Goal: Task Accomplishment & Management: Use online tool/utility

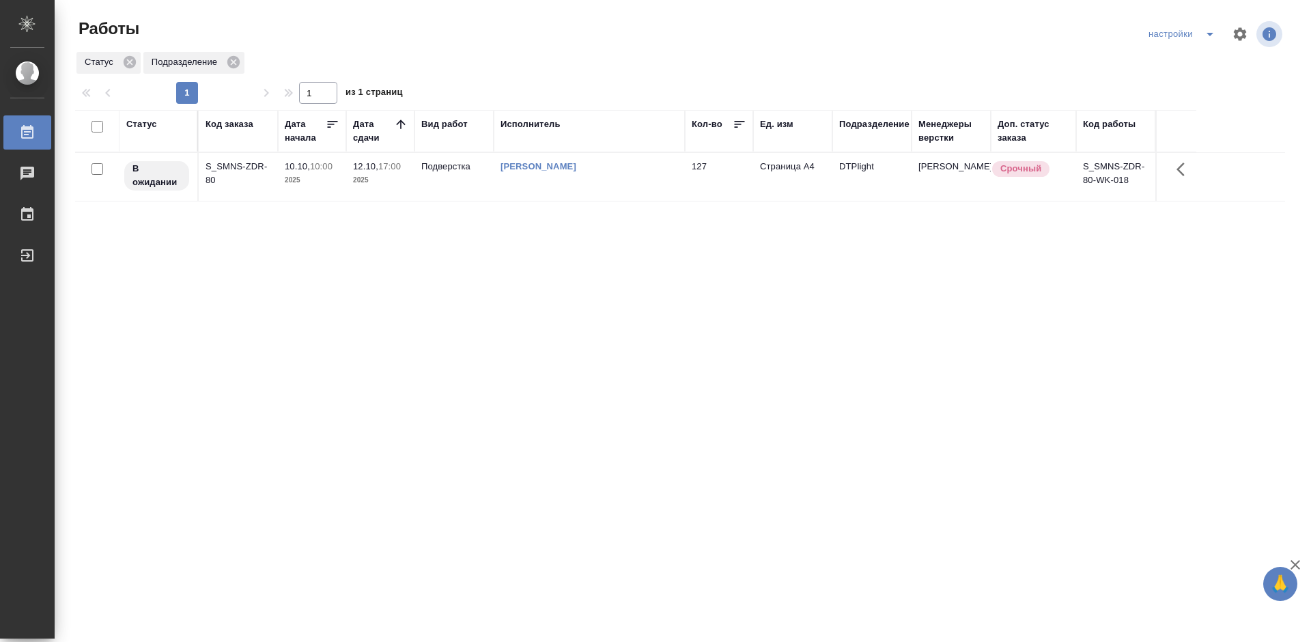
click at [577, 352] on div "Статус Код заказа Дата начала Дата сдачи Вид работ Исполнитель Кол-во Ед. изм П…" at bounding box center [680, 356] width 1210 height 492
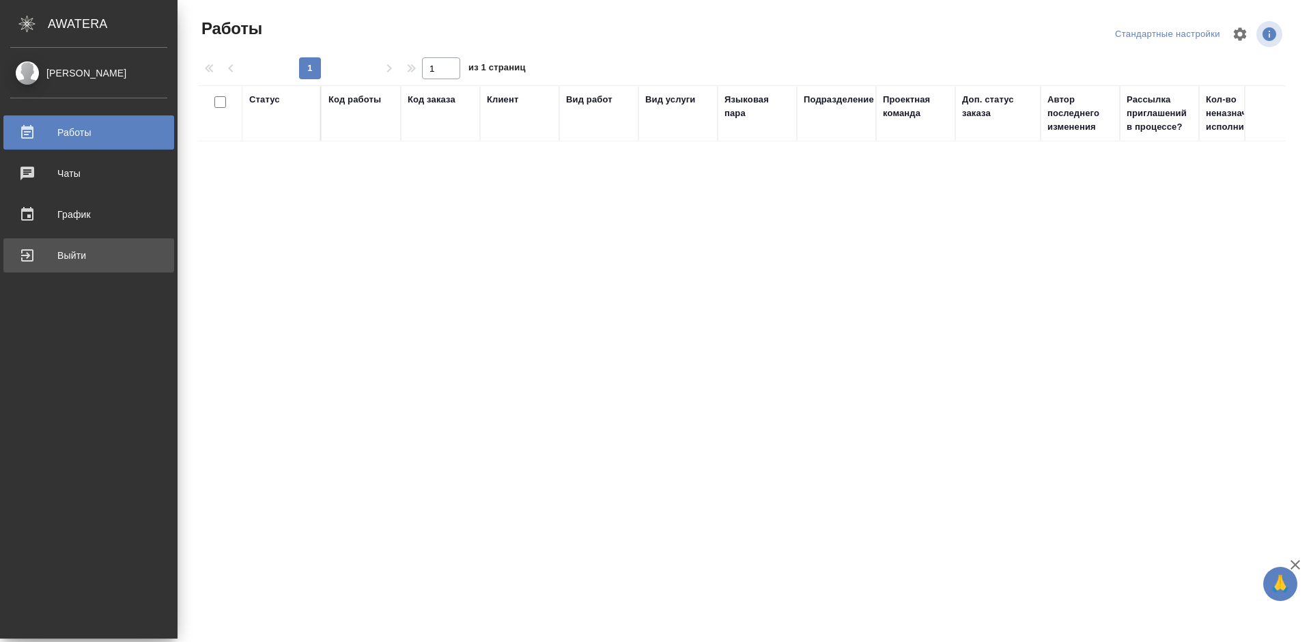
click at [29, 258] on div "Выйти" at bounding box center [88, 255] width 157 height 20
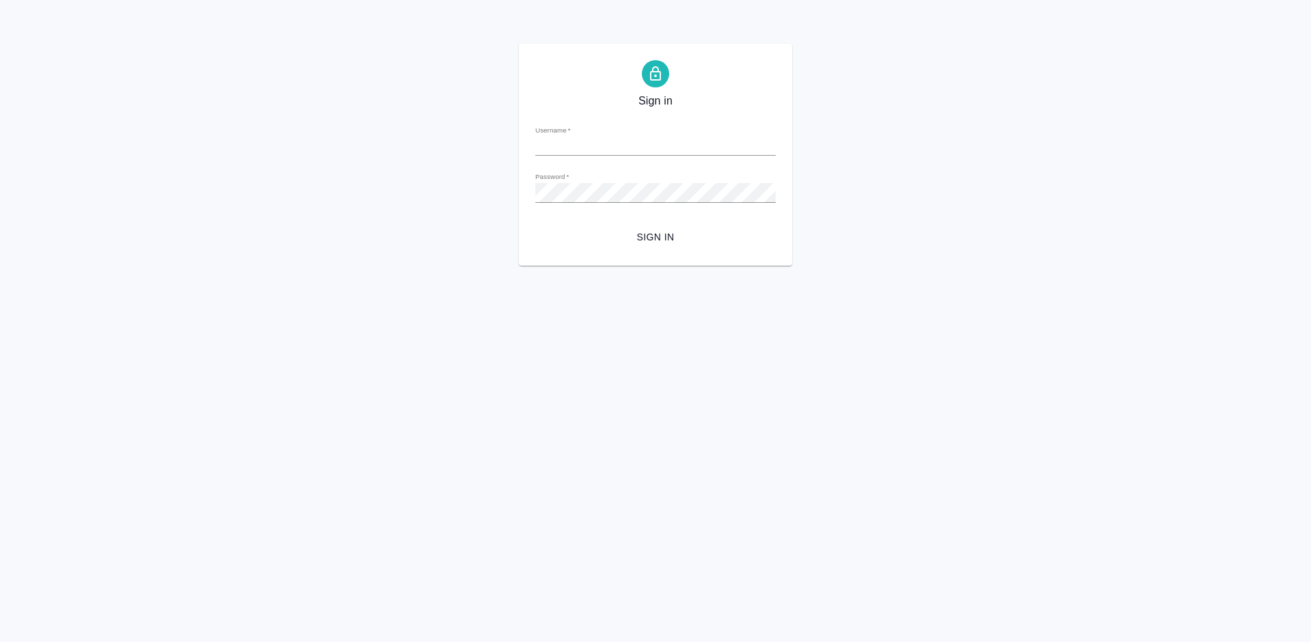
type input "[PERSON_NAME][EMAIL_ADDRESS][DOMAIN_NAME]"
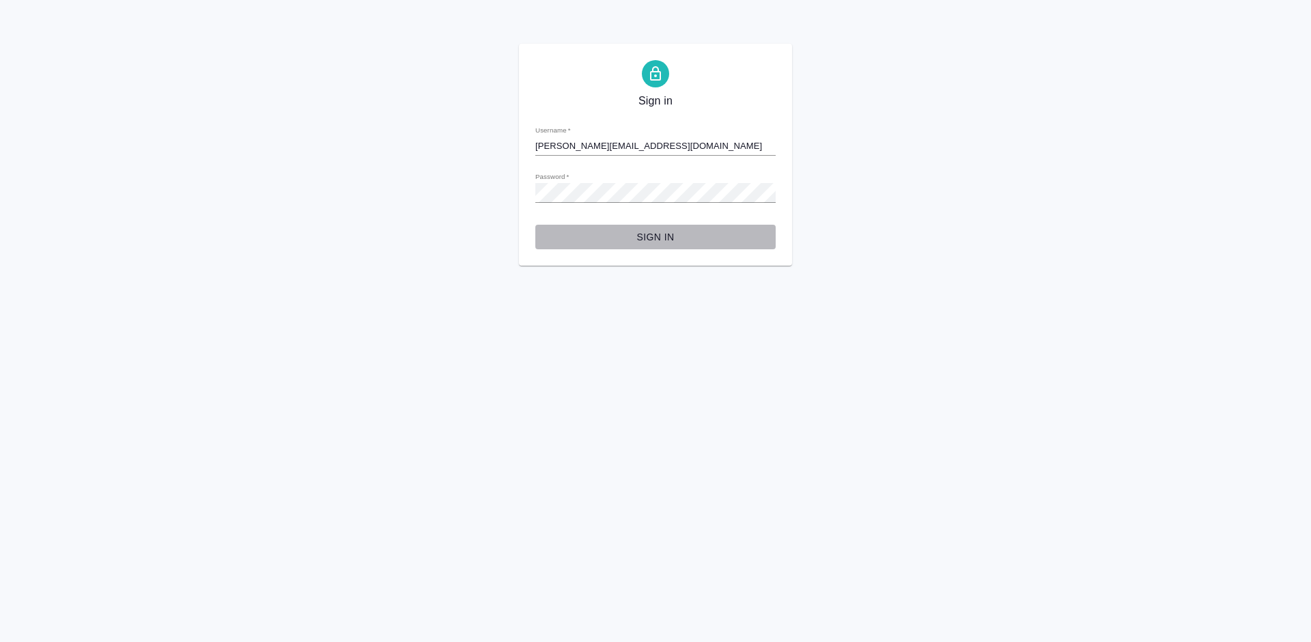
click at [685, 238] on span "Sign in" at bounding box center [655, 237] width 219 height 17
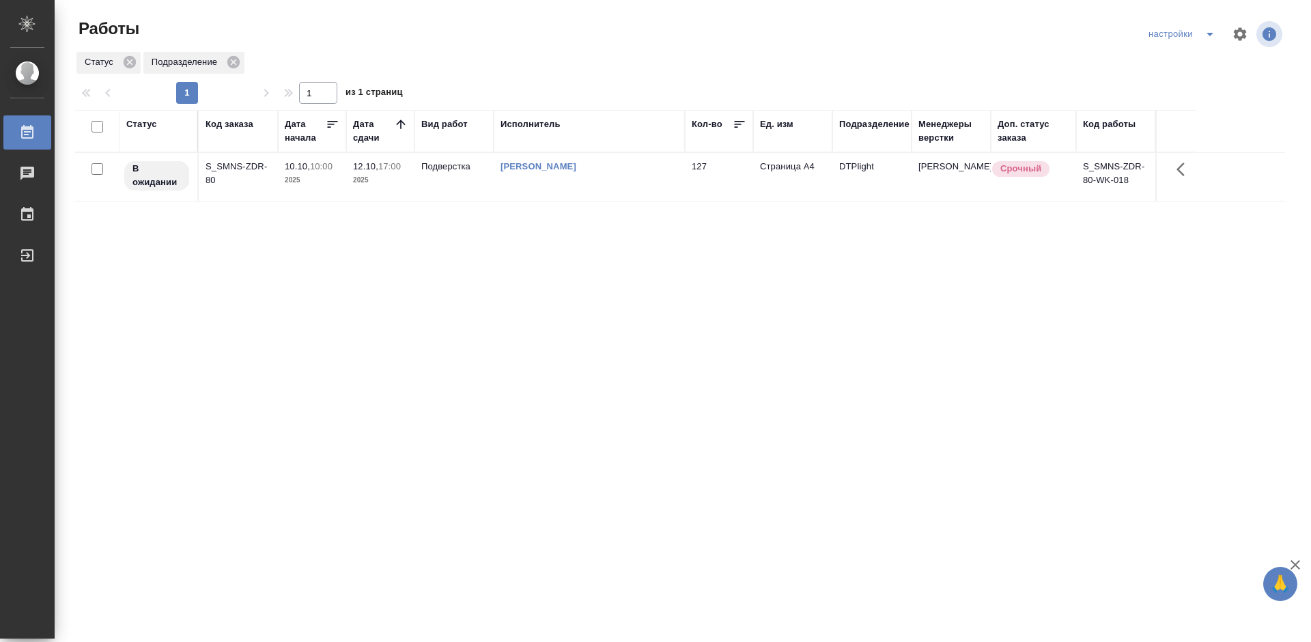
click at [725, 363] on div "Статус Код заказа Дата начала Дата сдачи Вид работ Исполнитель Кол-во Ед. изм П…" at bounding box center [680, 356] width 1210 height 492
click at [717, 352] on div "Статус Код заказа Дата начала Дата сдачи Вид работ Исполнитель Кол-во Ед. изм П…" at bounding box center [680, 356] width 1210 height 492
